Goal: Task Accomplishment & Management: Manage account settings

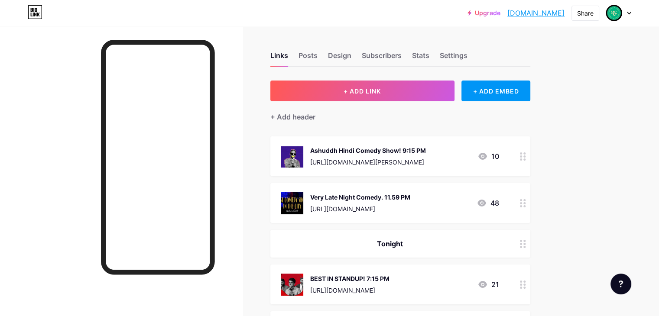
scroll to position [173, 0]
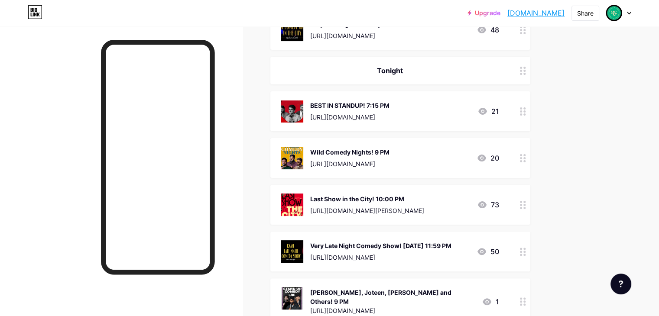
click at [530, 115] on div at bounding box center [522, 111] width 15 height 40
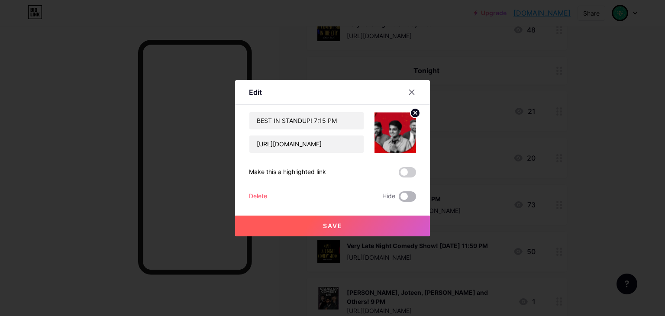
click at [412, 200] on span at bounding box center [407, 196] width 17 height 10
click at [399, 199] on input "checkbox" at bounding box center [399, 199] width 0 height 0
click at [409, 227] on button "Save" at bounding box center [332, 226] width 195 height 21
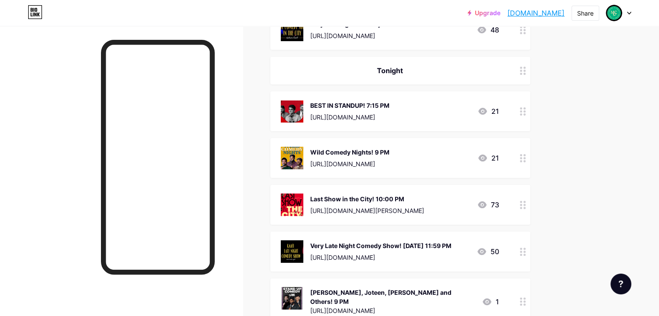
click at [415, 196] on div "Last Show in the City! 10:00 PM" at bounding box center [367, 198] width 114 height 9
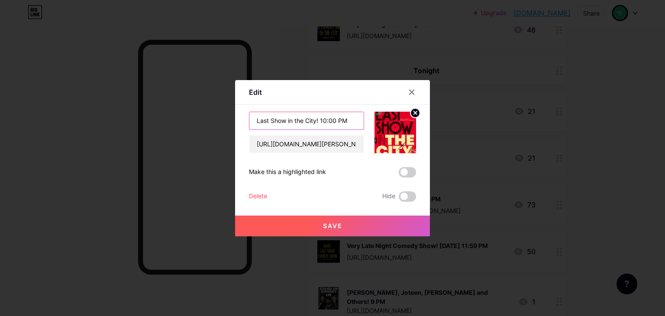
click at [331, 120] on input "Last Show in the City! 10:00 PM" at bounding box center [307, 120] width 114 height 17
type input "Last Show in the City! 10:30 PM"
click at [381, 226] on button "Save" at bounding box center [332, 226] width 195 height 21
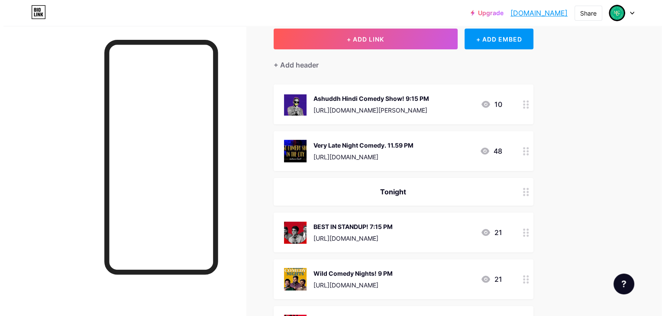
scroll to position [0, 0]
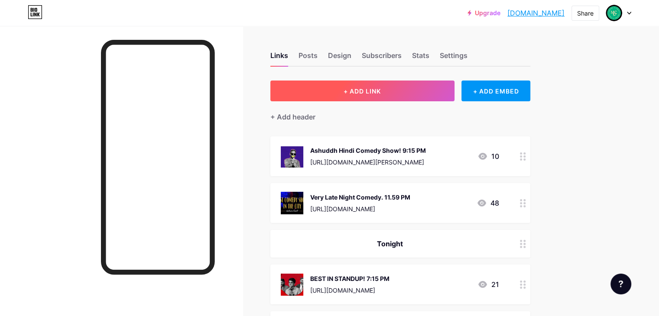
click at [413, 86] on button "+ ADD LINK" at bounding box center [362, 91] width 184 height 21
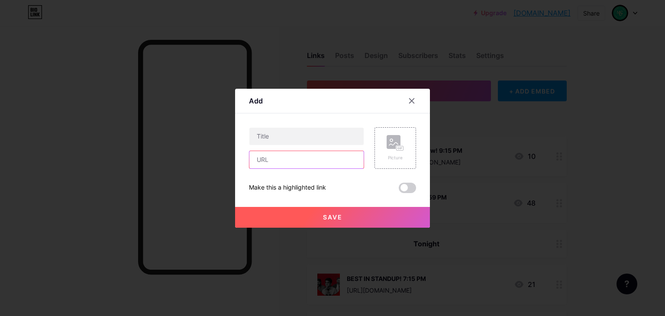
click at [338, 161] on input "text" at bounding box center [307, 159] width 114 height 17
paste input "[URL][DOMAIN_NAME][PERSON_NAME]"
type input "[URL][DOMAIN_NAME][PERSON_NAME]"
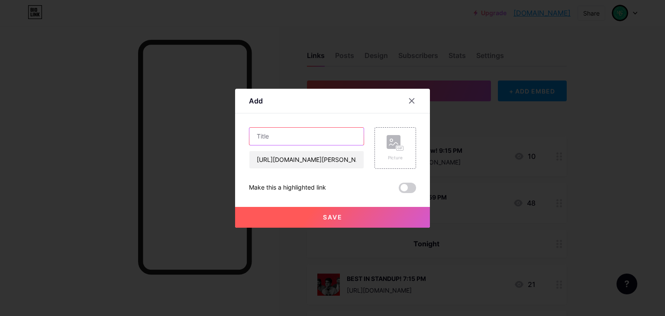
click at [291, 138] on input "text" at bounding box center [307, 136] width 114 height 17
type input "[PERSON_NAME] [PERSON_NAME] Live! [DATE] 8 PM"
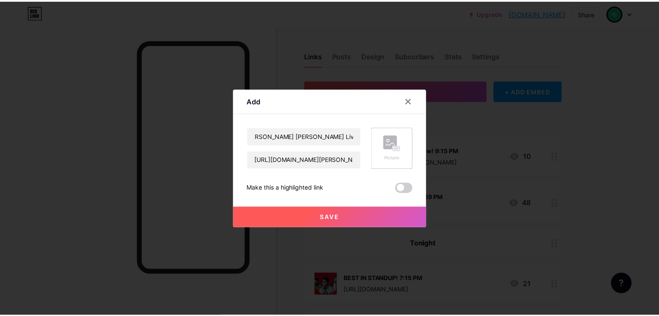
scroll to position [0, 0]
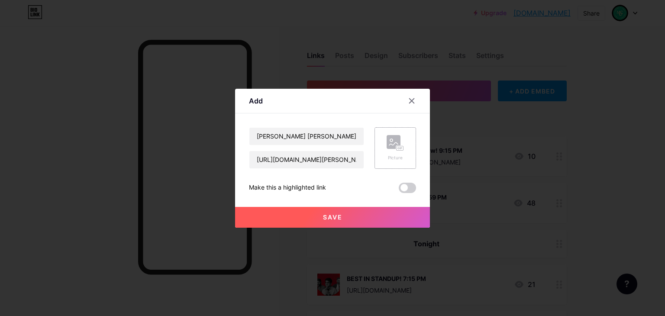
click at [390, 152] on div "Picture" at bounding box center [395, 148] width 17 height 26
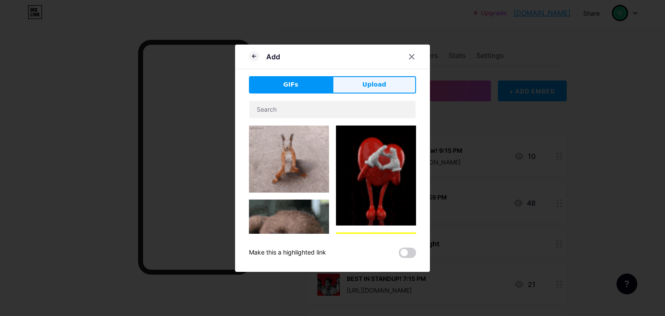
click at [388, 91] on button "Upload" at bounding box center [375, 84] width 84 height 17
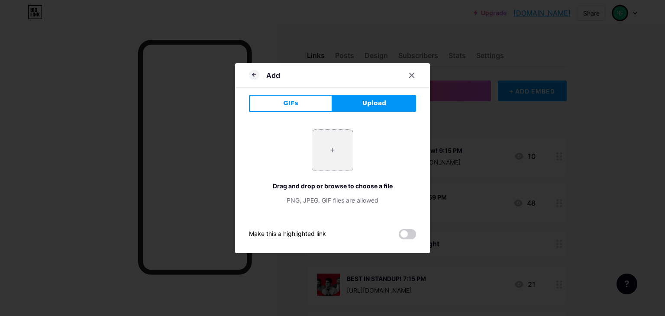
click at [337, 146] on input "file" at bounding box center [332, 150] width 41 height 41
type input "C:\fakepath\Screenshot [DATE] 040601.png"
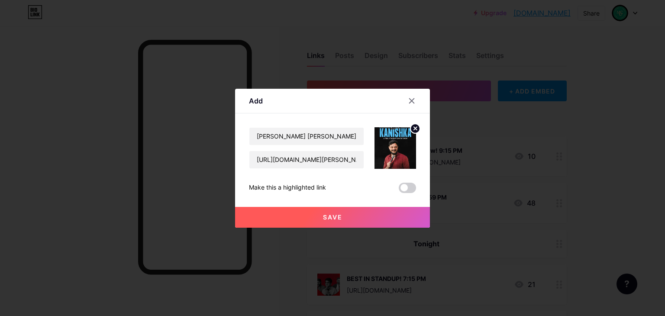
click at [392, 219] on button "Save" at bounding box center [332, 217] width 195 height 21
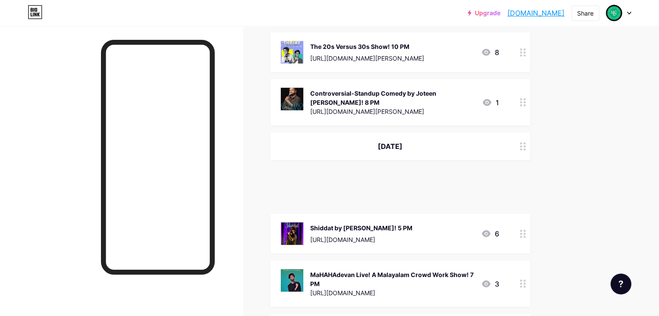
scroll to position [2353, 0]
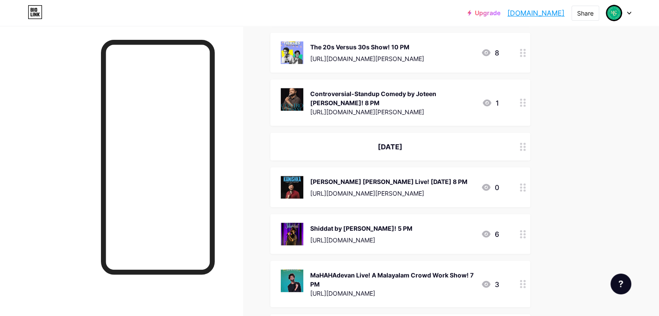
click at [522, 149] on circle at bounding box center [521, 150] width 2 height 2
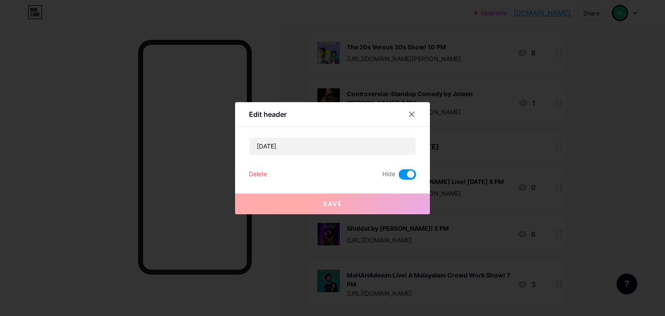
click at [408, 177] on span at bounding box center [407, 174] width 17 height 10
click at [399, 177] on input "checkbox" at bounding box center [399, 177] width 0 height 0
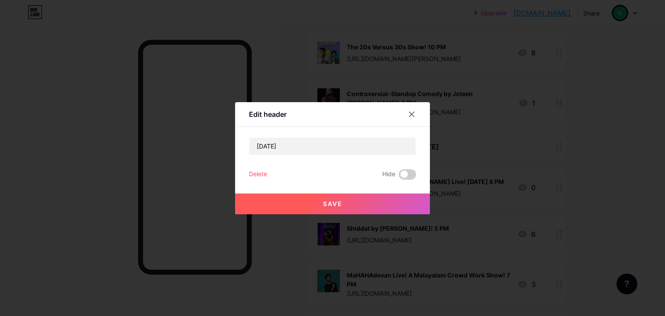
click at [404, 204] on button "Save" at bounding box center [332, 204] width 195 height 21
